Goal: Check status

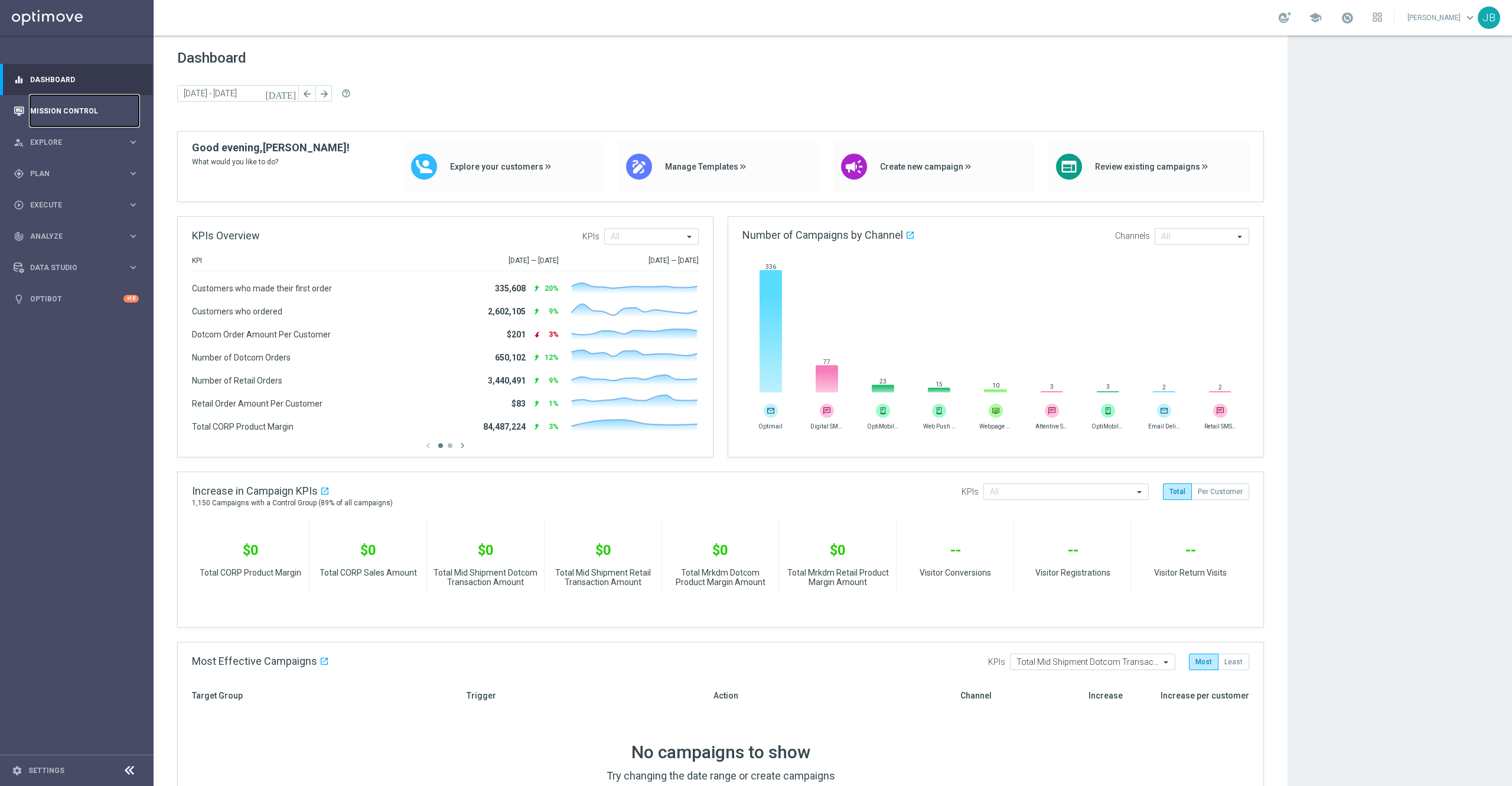
click at [69, 109] on link "Mission Control" at bounding box center [85, 111] width 109 height 32
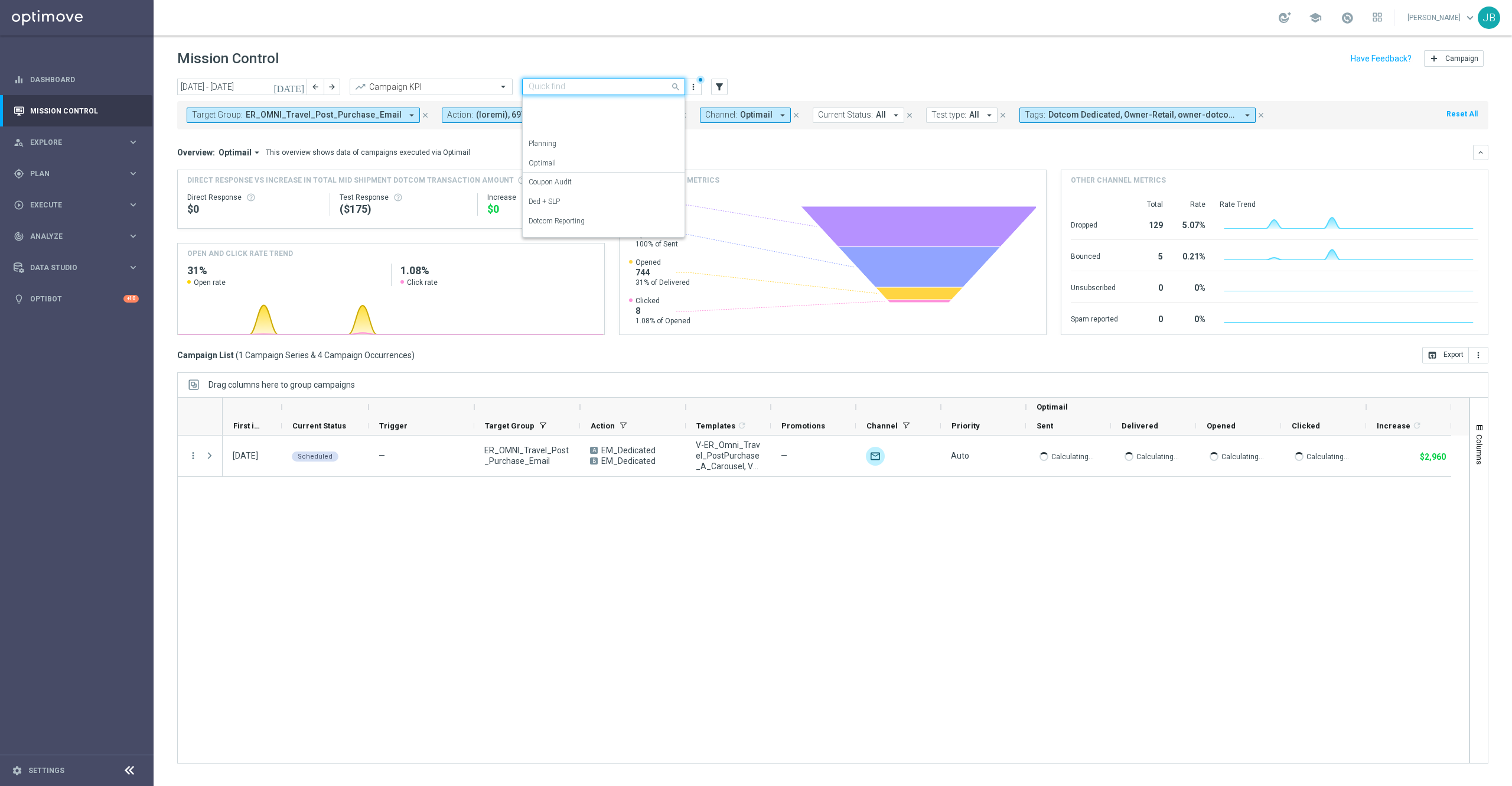
click at [640, 87] on input "text" at bounding box center [592, 87] width 126 height 10
click at [570, 228] on div "Store Closing" at bounding box center [603, 227] width 150 height 19
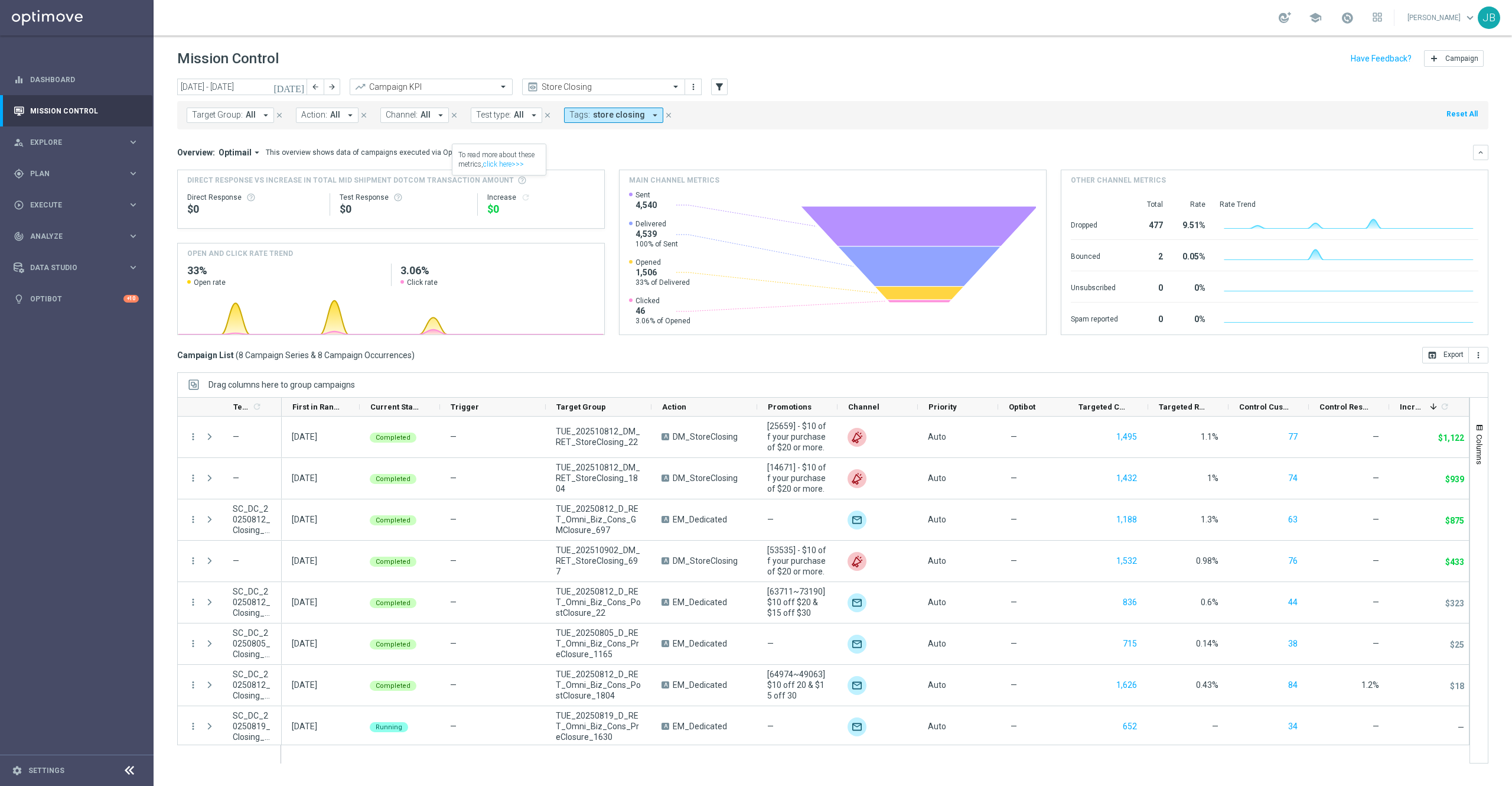
click at [298, 84] on icon "[DATE]" at bounding box center [289, 87] width 32 height 11
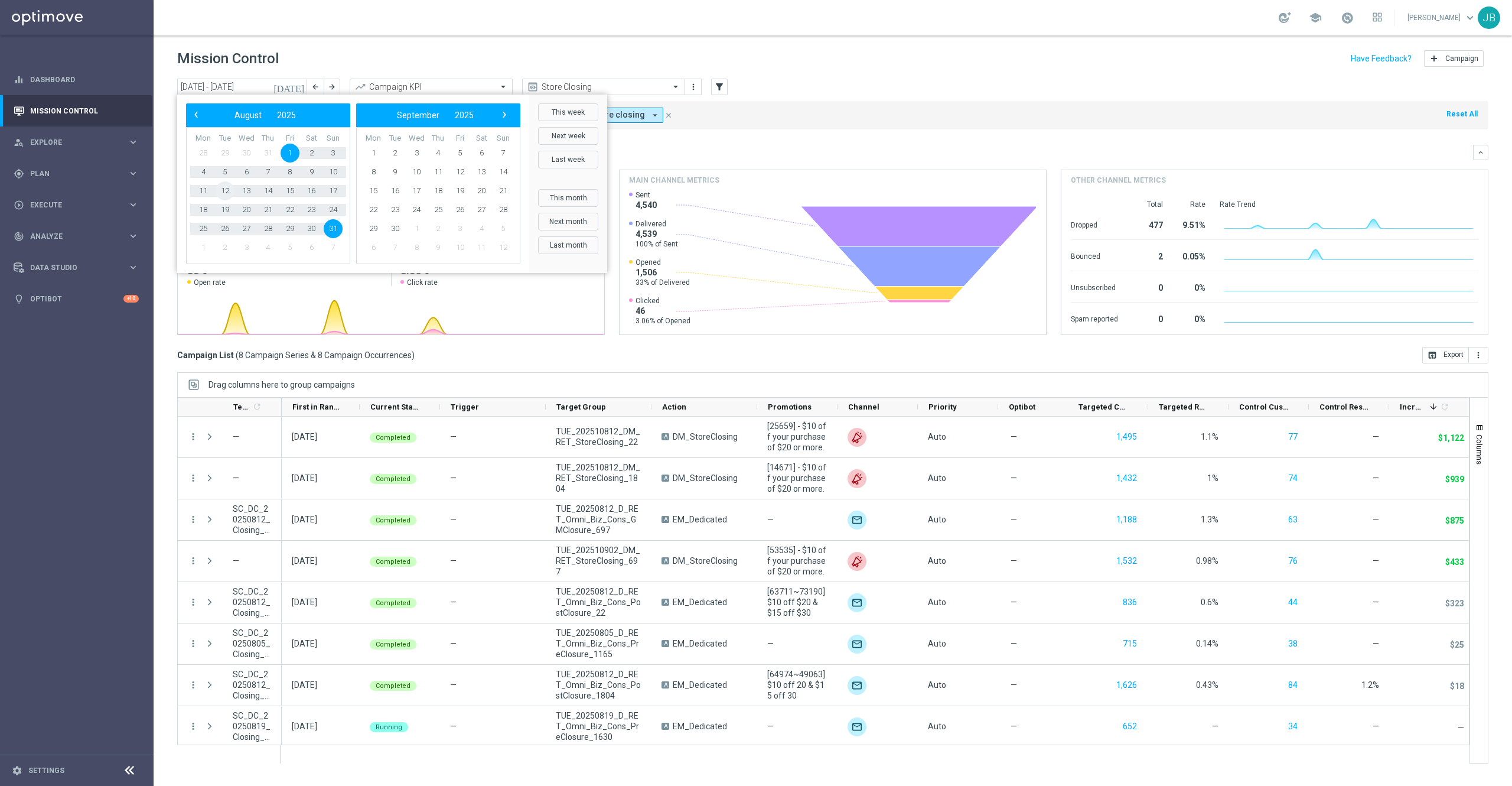
click at [225, 187] on span "12" at bounding box center [225, 191] width 19 height 19
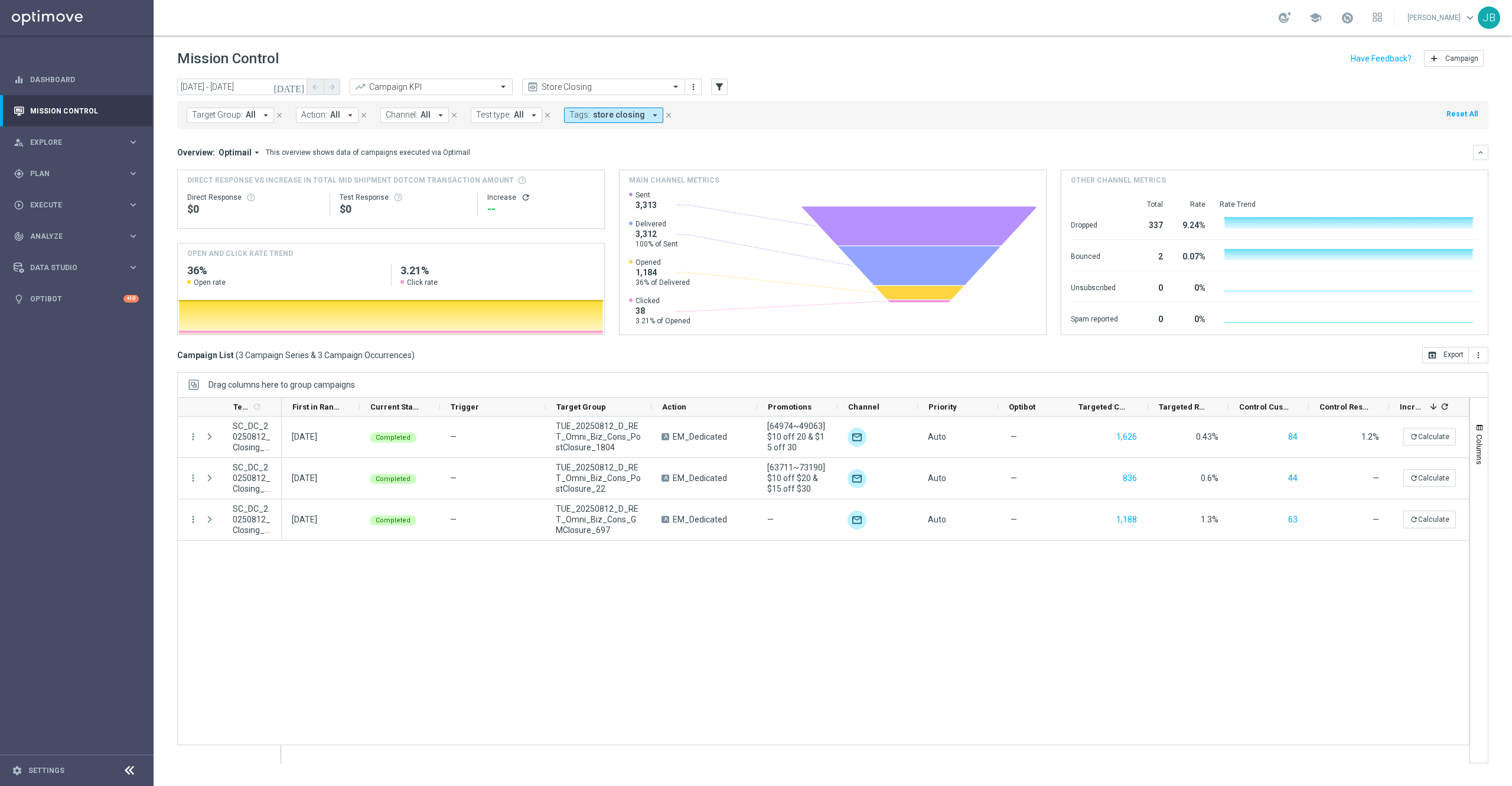
click at [298, 90] on icon "[DATE]" at bounding box center [289, 87] width 32 height 11
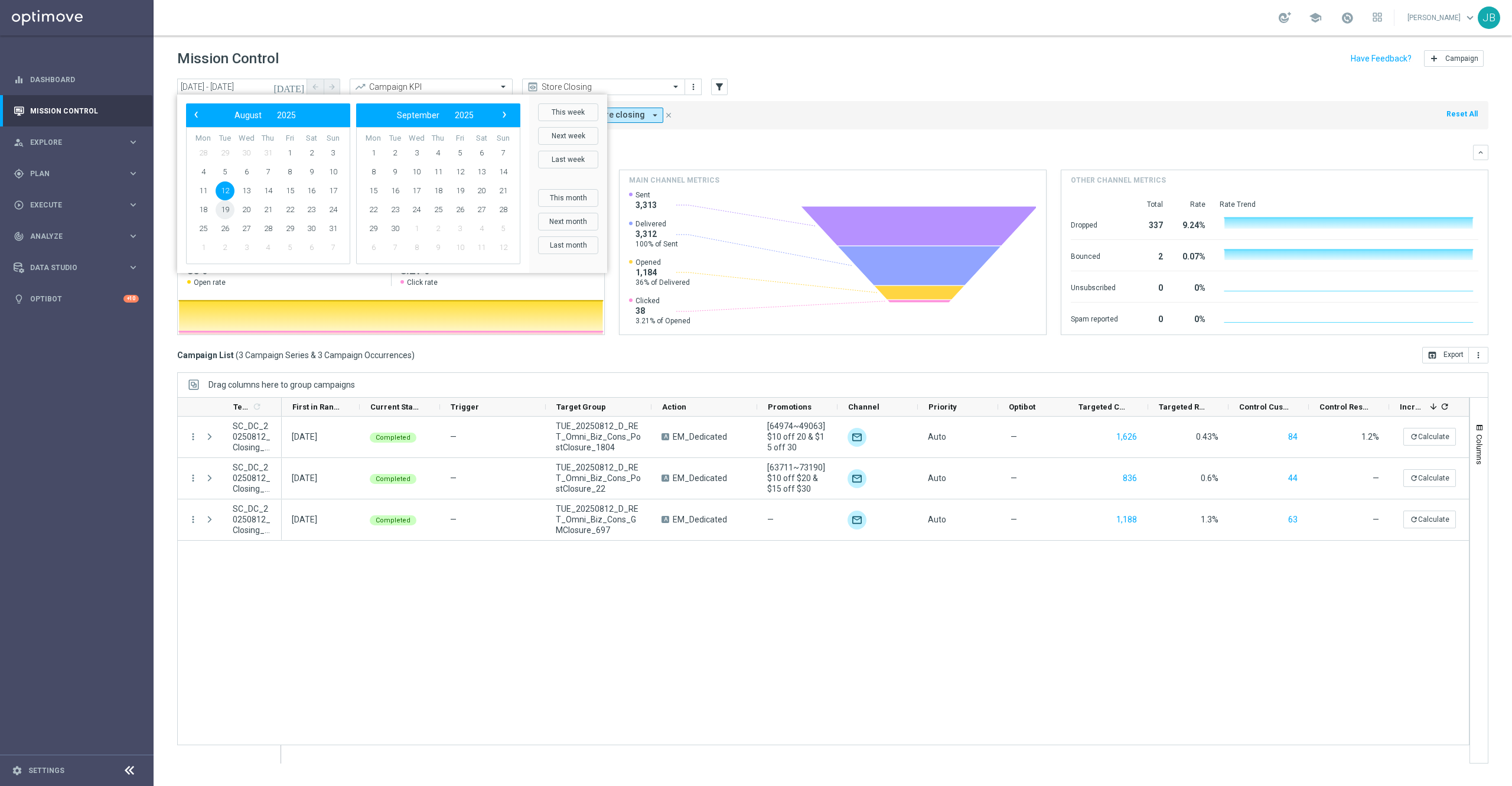
click at [229, 208] on span "19" at bounding box center [225, 210] width 19 height 19
click at [225, 208] on span "19" at bounding box center [225, 210] width 19 height 19
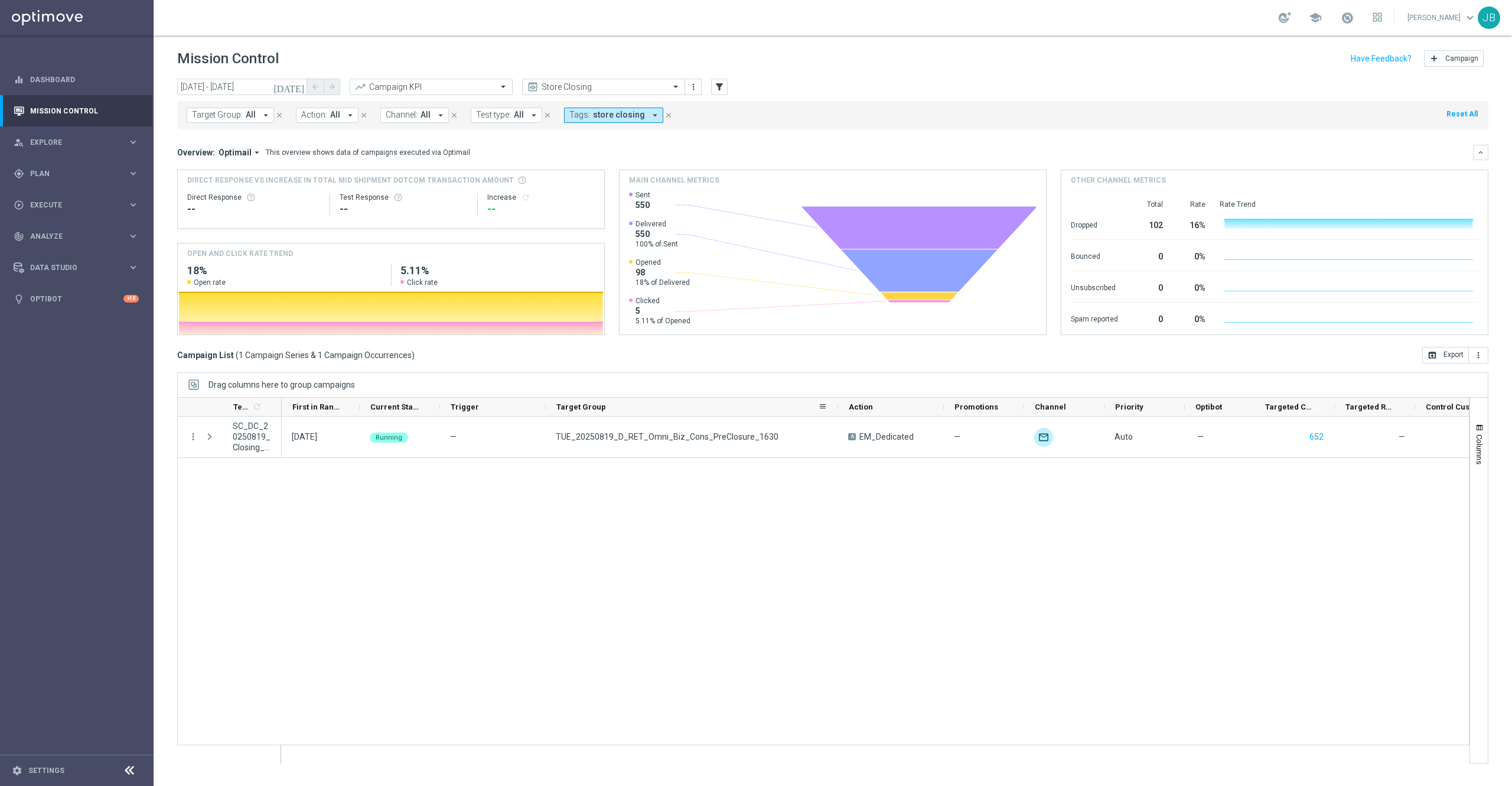
drag, startPoint x: 650, startPoint y: 405, endPoint x: 837, endPoint y: 414, distance: 187.2
click at [837, 414] on div at bounding box center [838, 407] width 5 height 18
drag, startPoint x: 280, startPoint y: 402, endPoint x: 212, endPoint y: 407, distance: 68.2
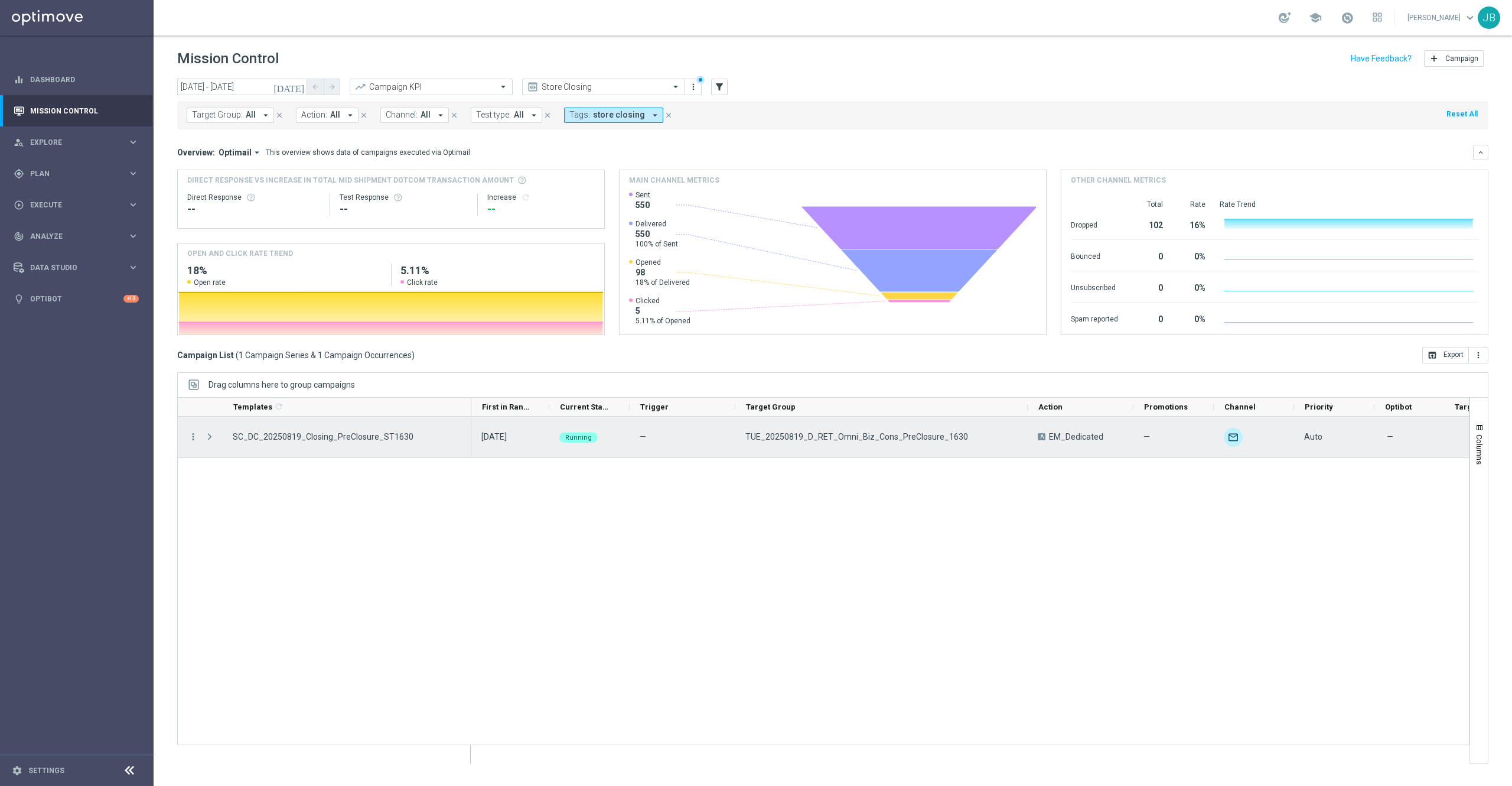
drag, startPoint x: 280, startPoint y: 406, endPoint x: 469, endPoint y: 422, distance: 189.7
click at [469, 422] on div "Templates 1 refresh" at bounding box center [823, 580] width 1292 height 366
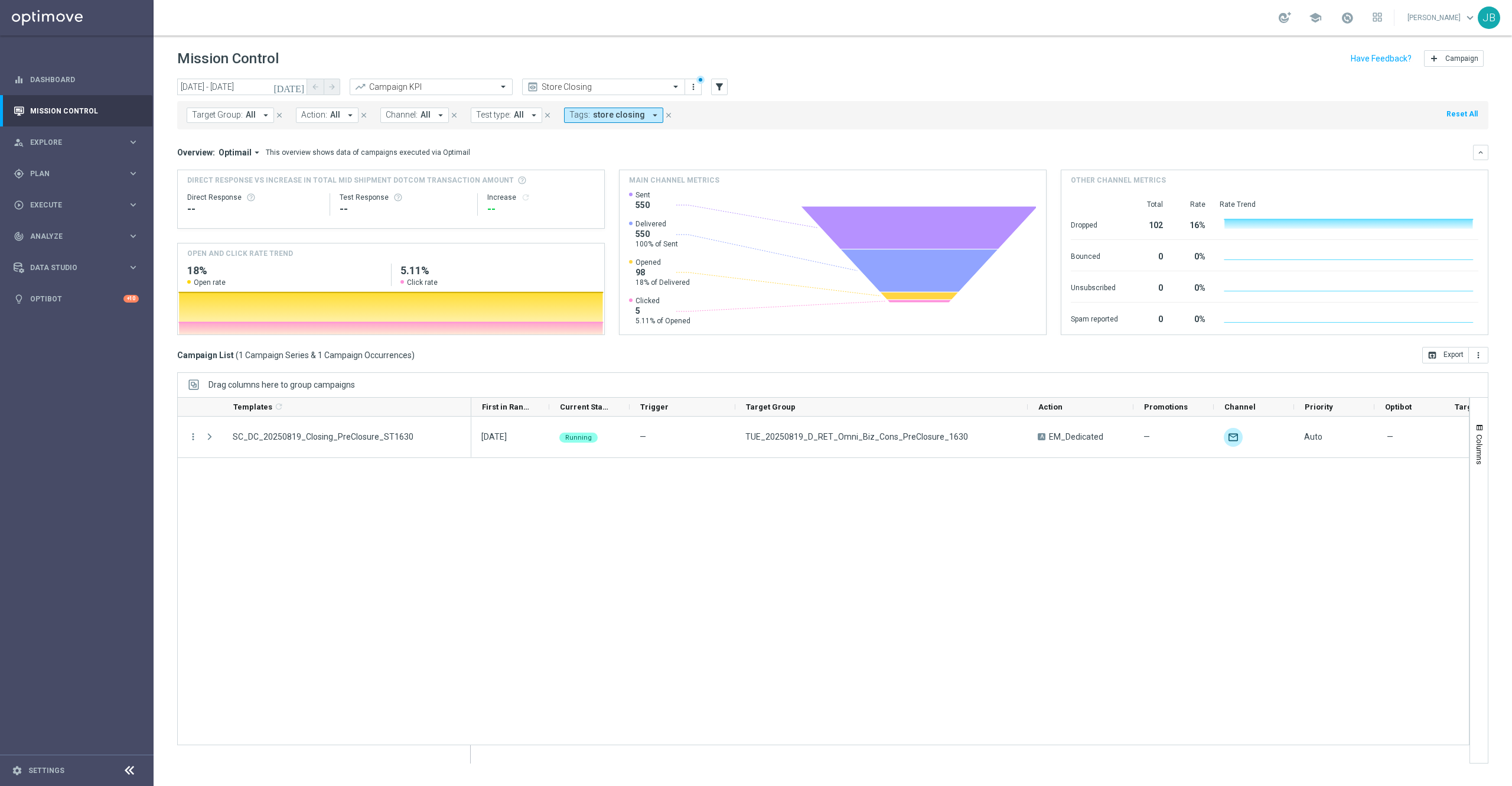
click at [296, 91] on button "[DATE]" at bounding box center [289, 87] width 36 height 17
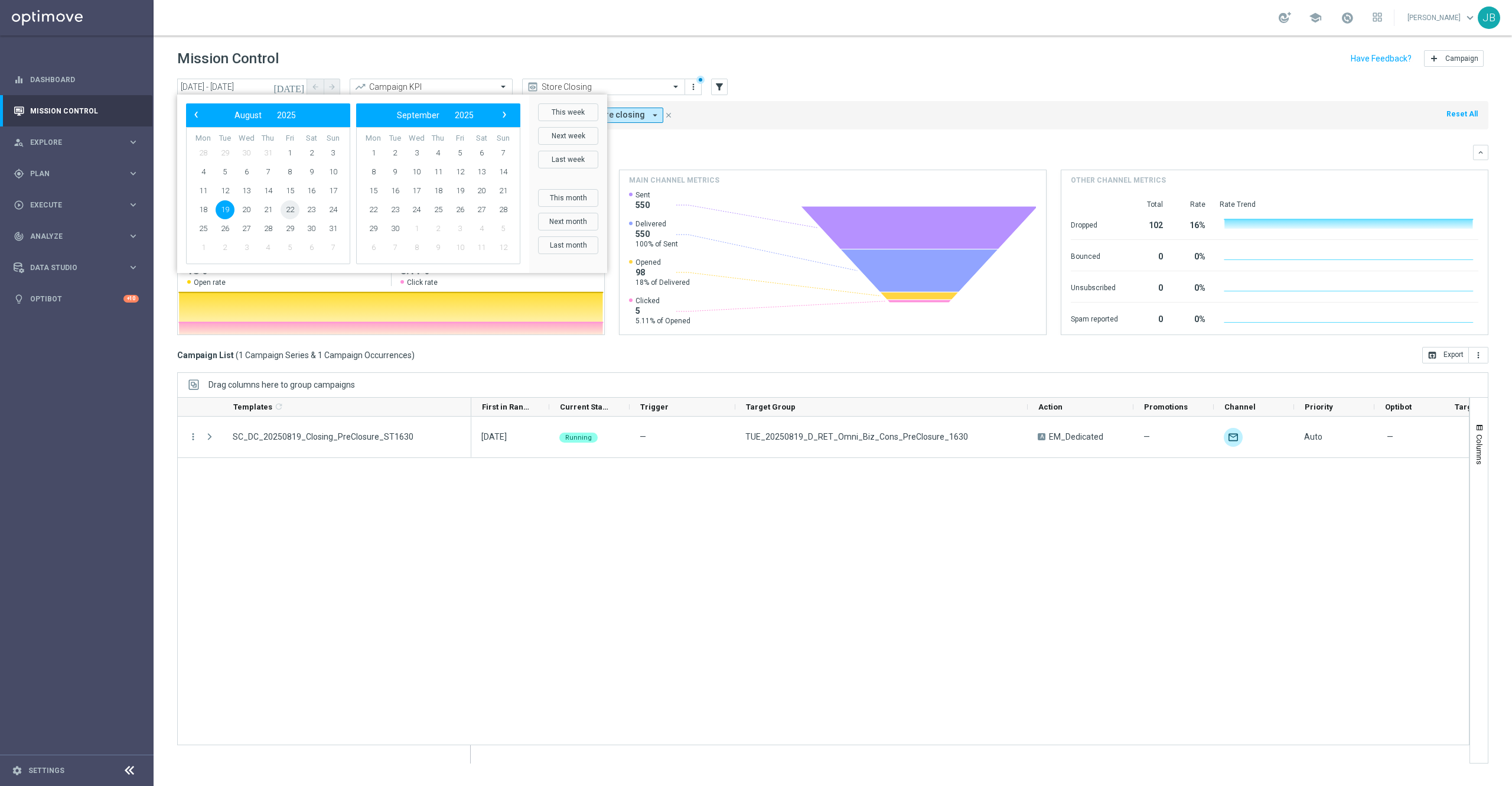
click at [285, 212] on span "22" at bounding box center [290, 210] width 19 height 19
type input "[DATE] - [DATE]"
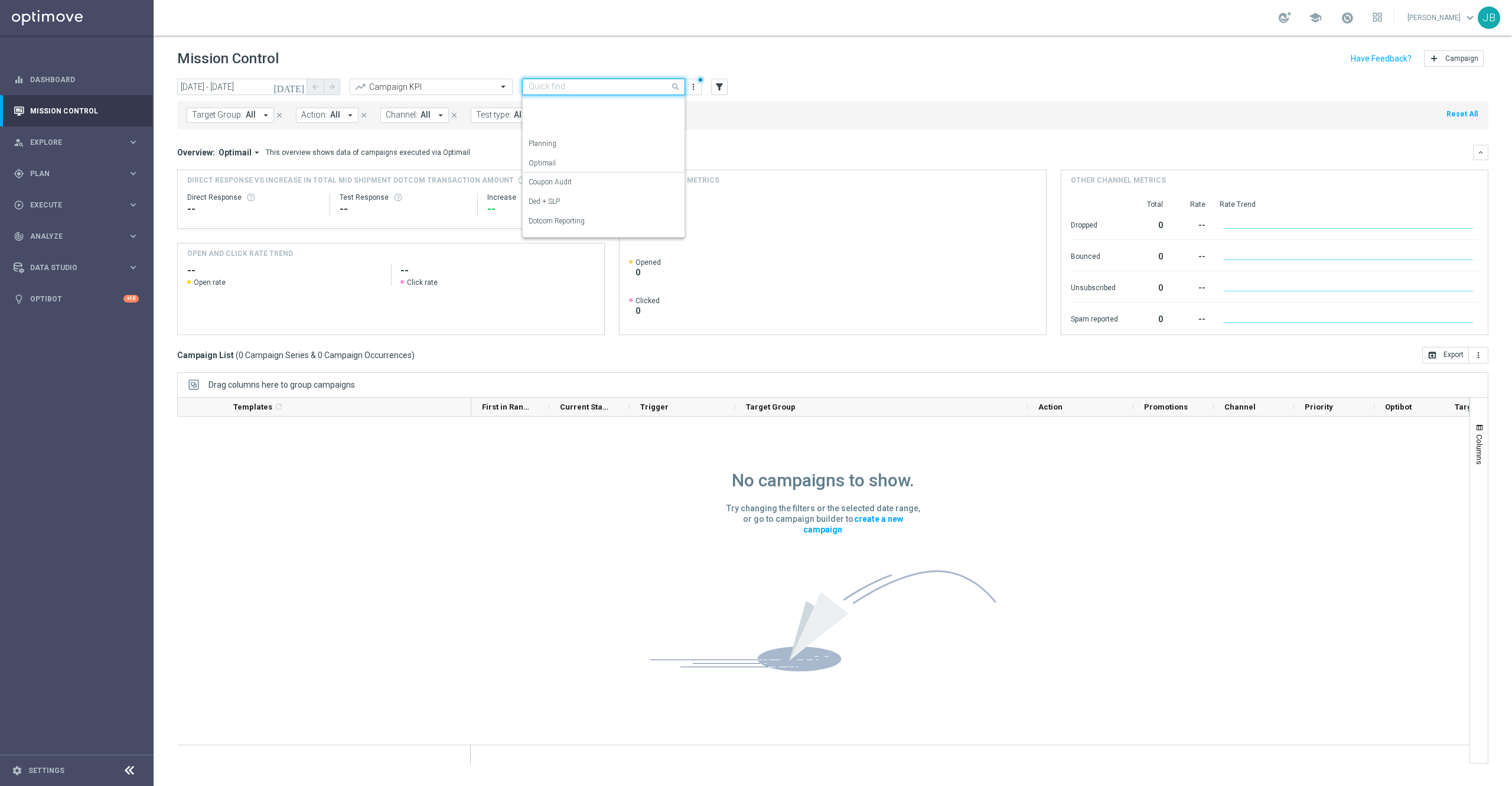
click at [651, 92] on div "Quick find Store Closing" at bounding box center [603, 87] width 163 height 17
click at [573, 215] on label "OMNI Reporting" at bounding box center [554, 217] width 51 height 10
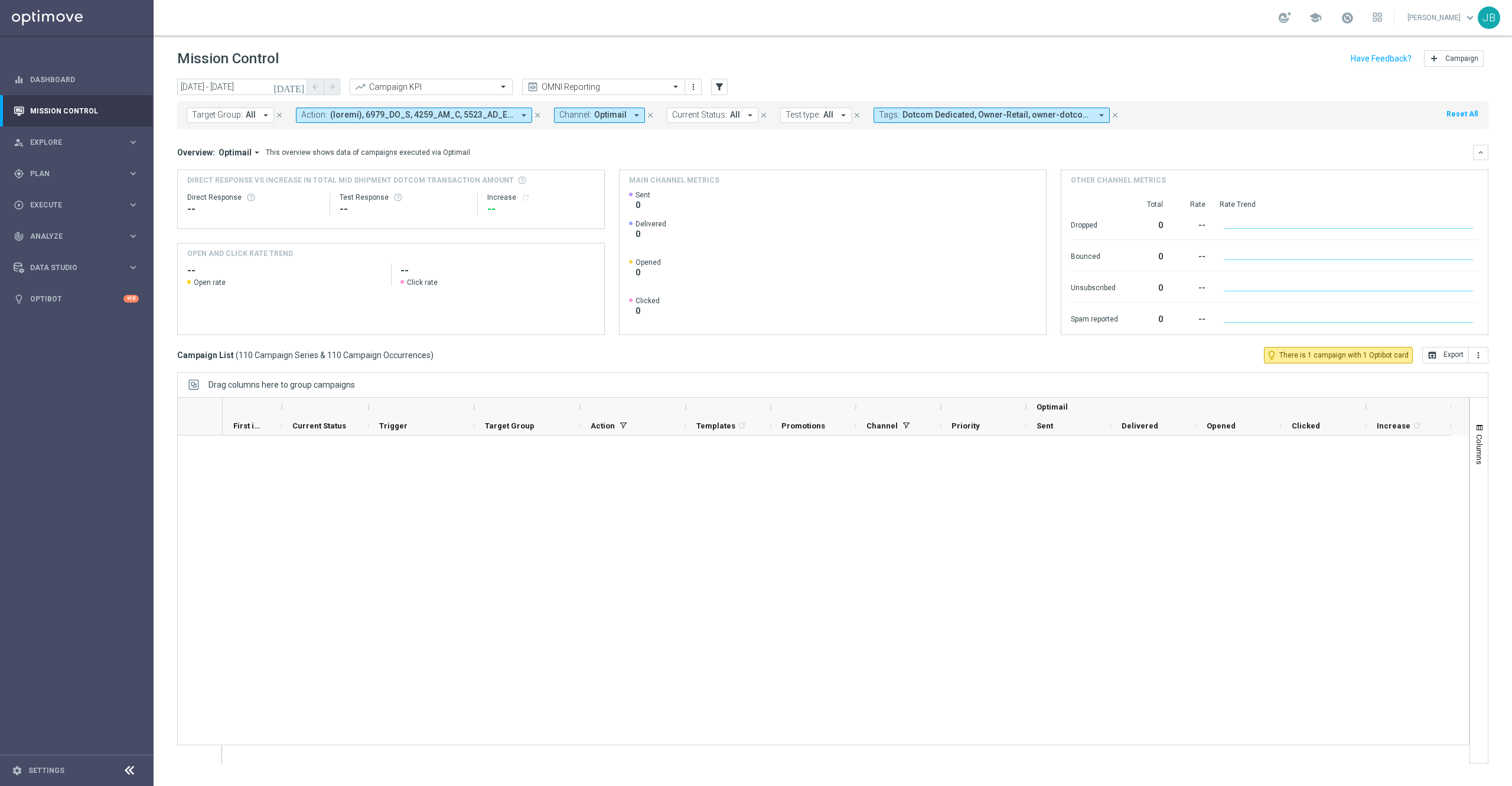
scroll to position [4241, 0]
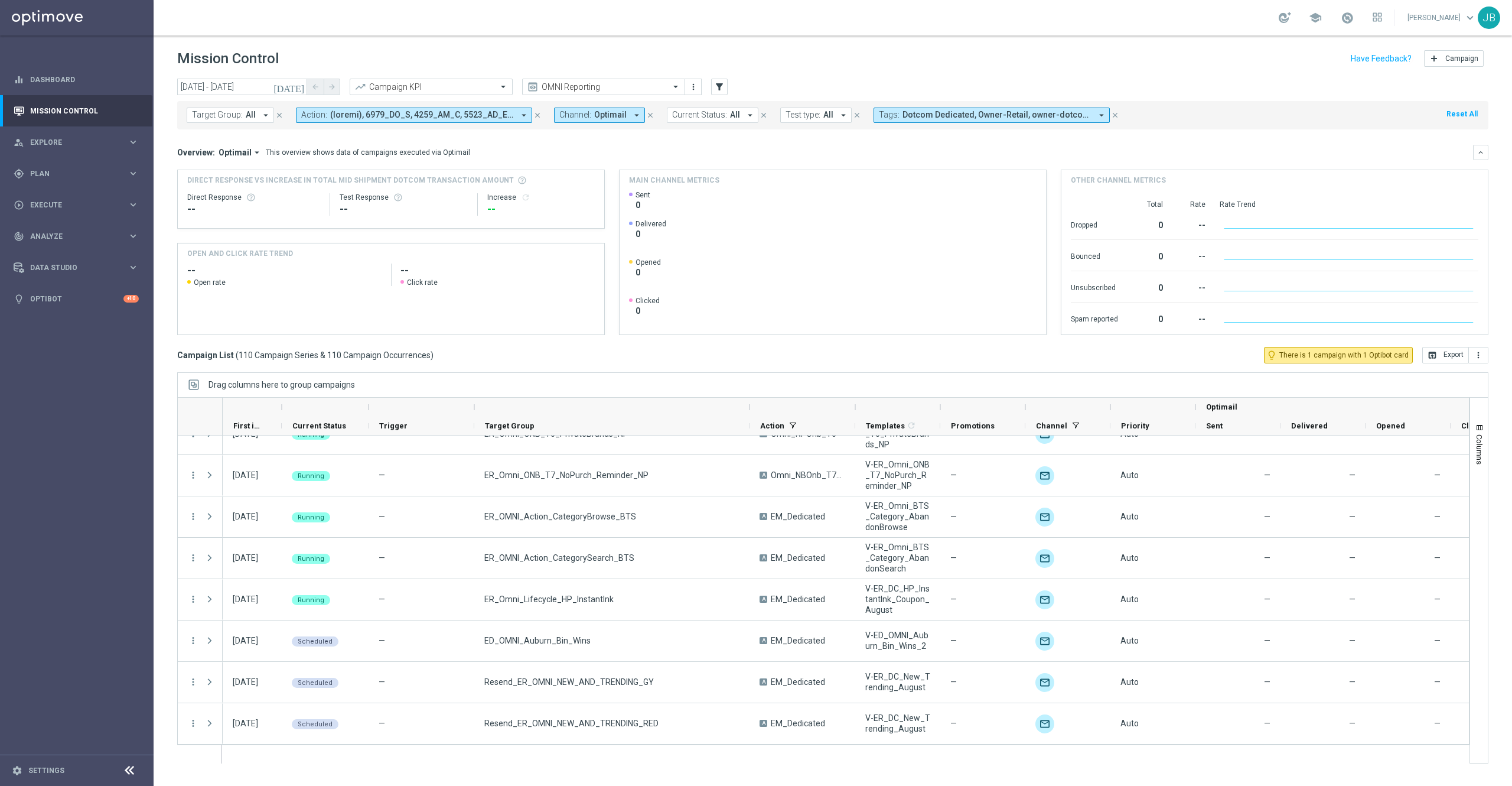
drag, startPoint x: 577, startPoint y: 407, endPoint x: 747, endPoint y: 410, distance: 170.0
click at [747, 410] on div at bounding box center [612, 407] width 276 height 19
click at [88, 80] on link "Dashboard" at bounding box center [85, 79] width 109 height 32
